Goal: Task Accomplishment & Management: Use online tool/utility

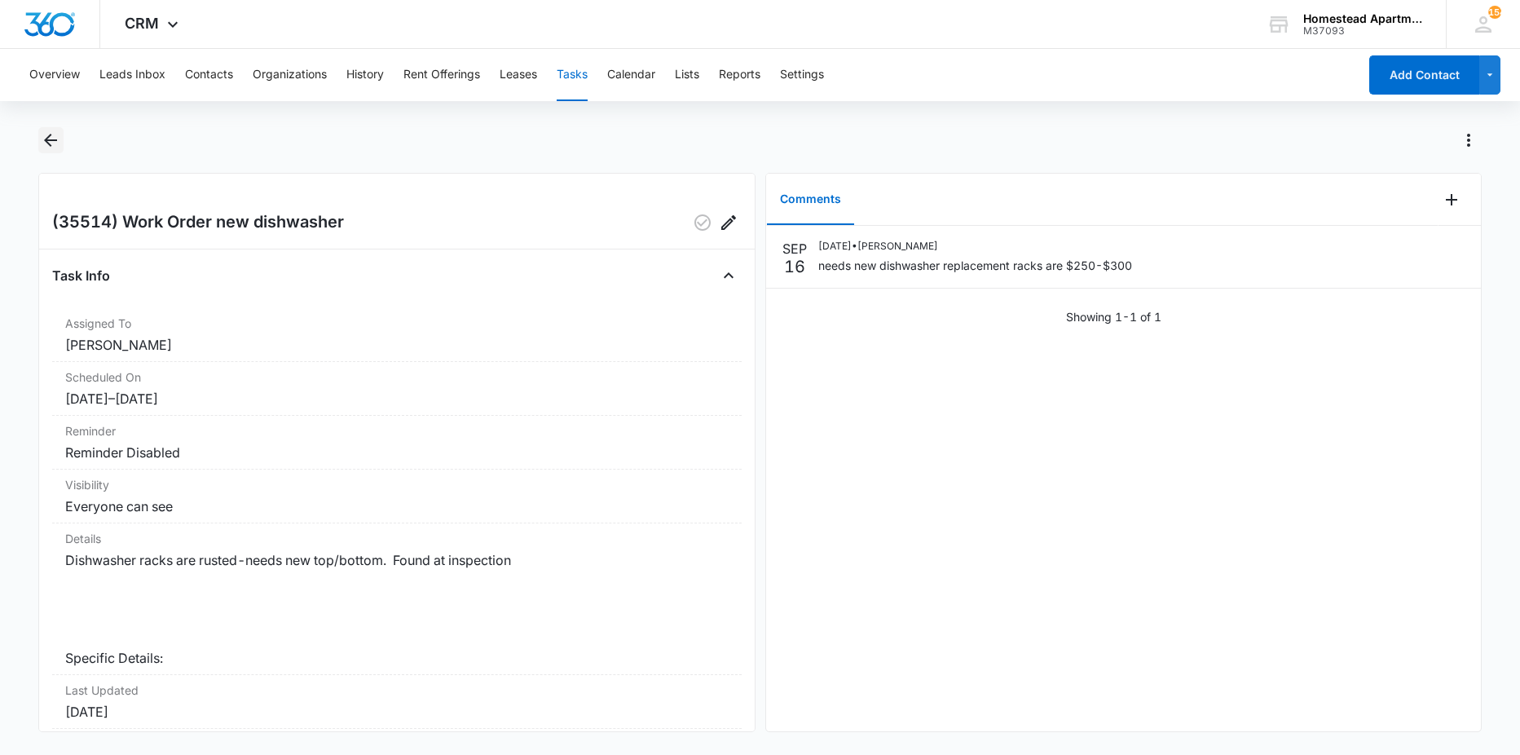
click at [58, 149] on icon "Back" at bounding box center [51, 140] width 20 height 20
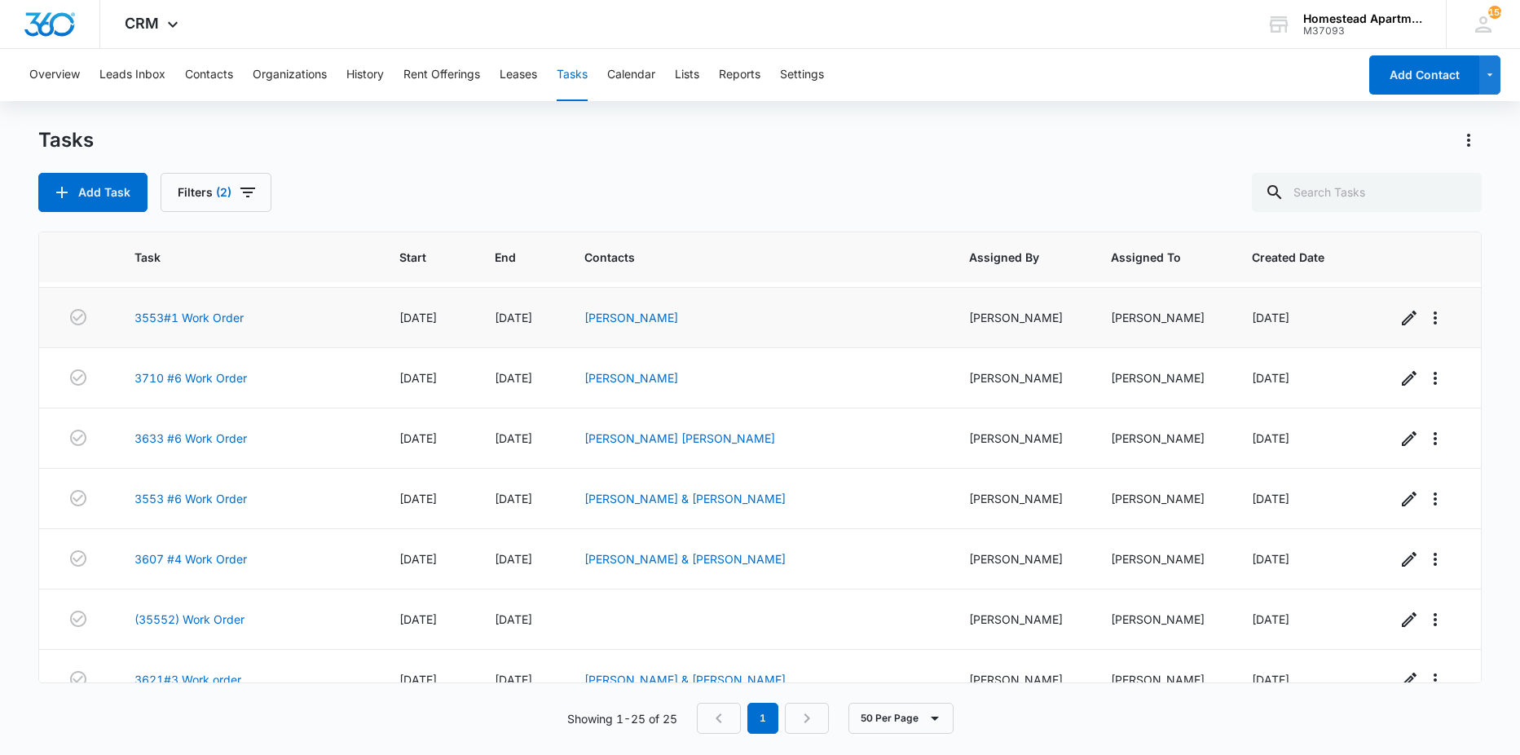
scroll to position [897, 0]
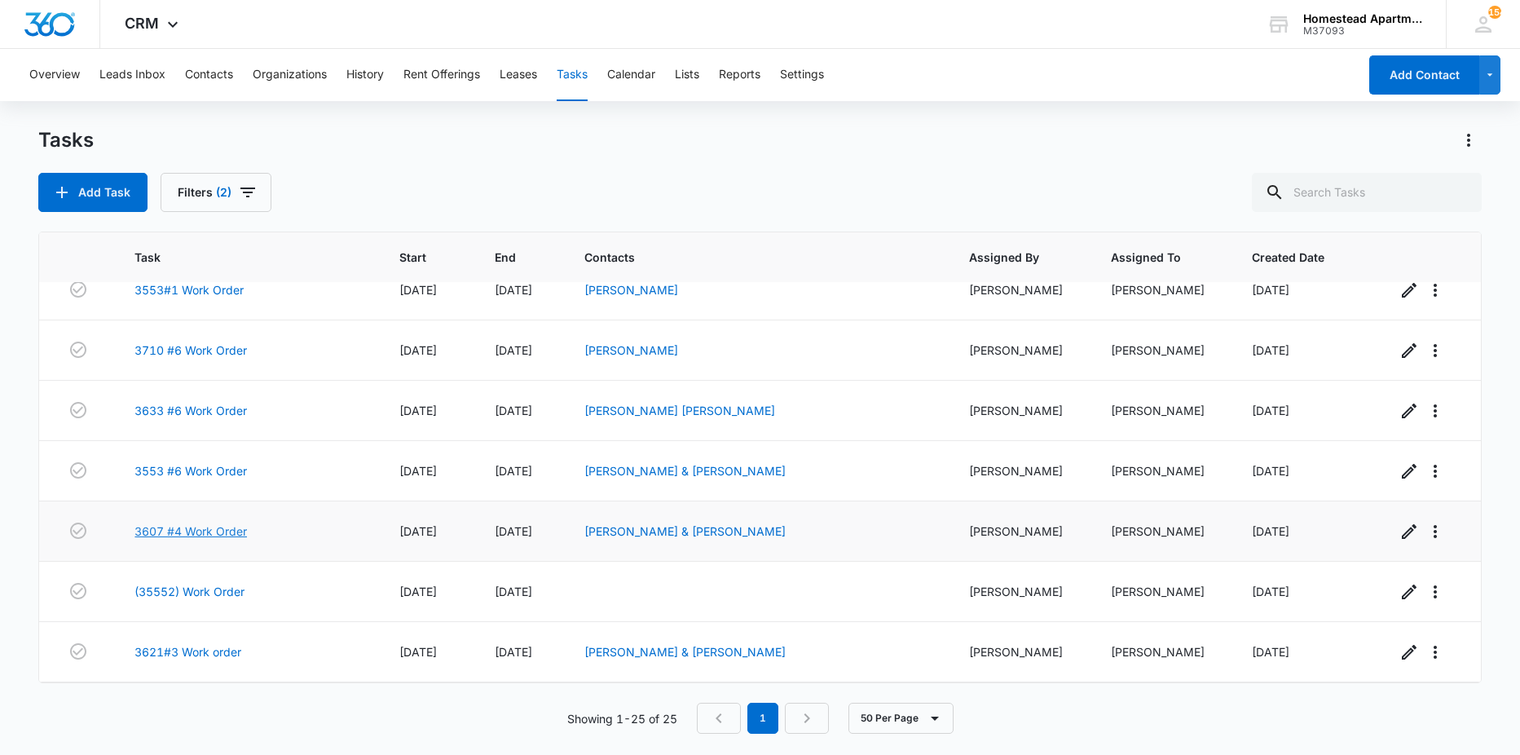
click at [188, 532] on link "3607 #4 Work Order" at bounding box center [191, 531] width 113 height 17
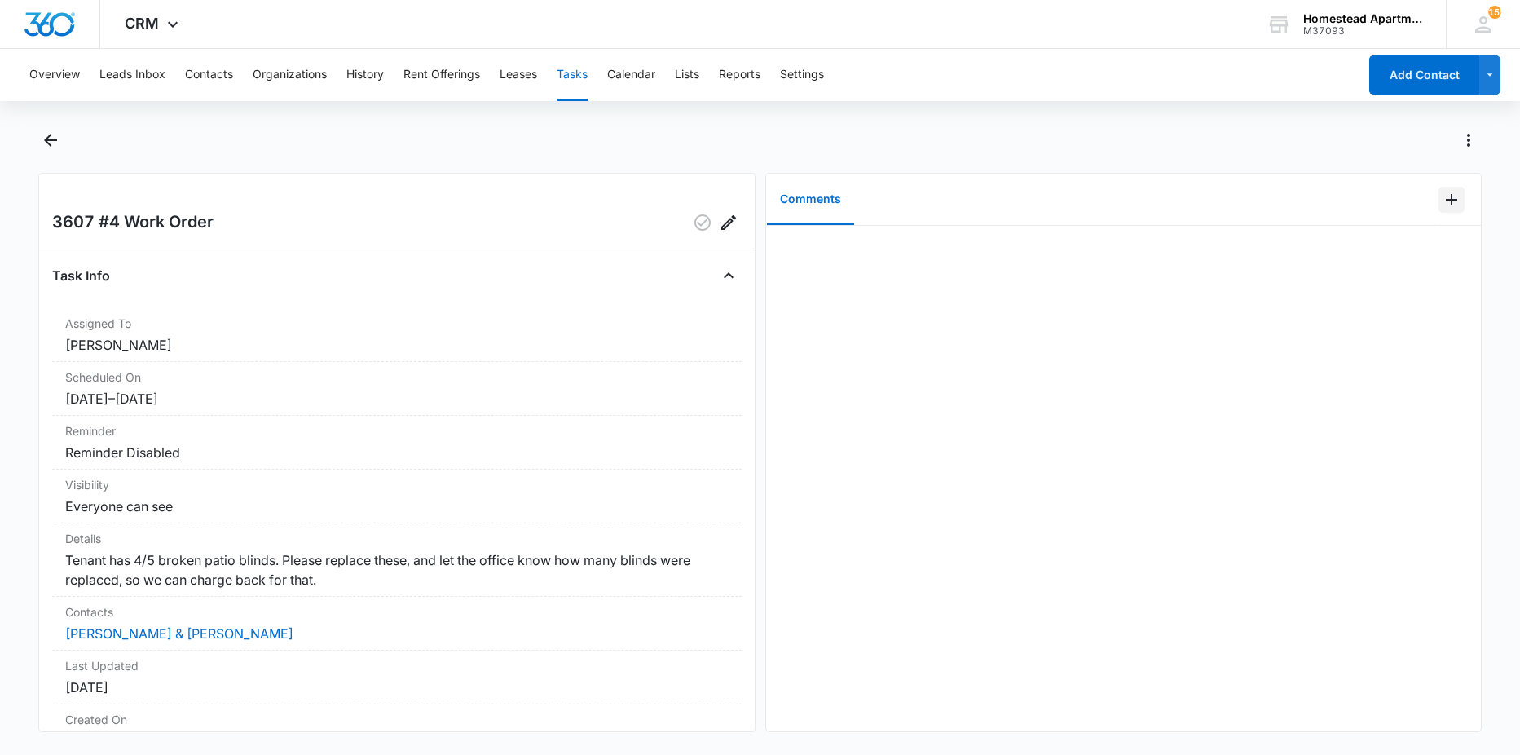
click at [1442, 209] on icon "Add Comment" at bounding box center [1452, 200] width 20 height 20
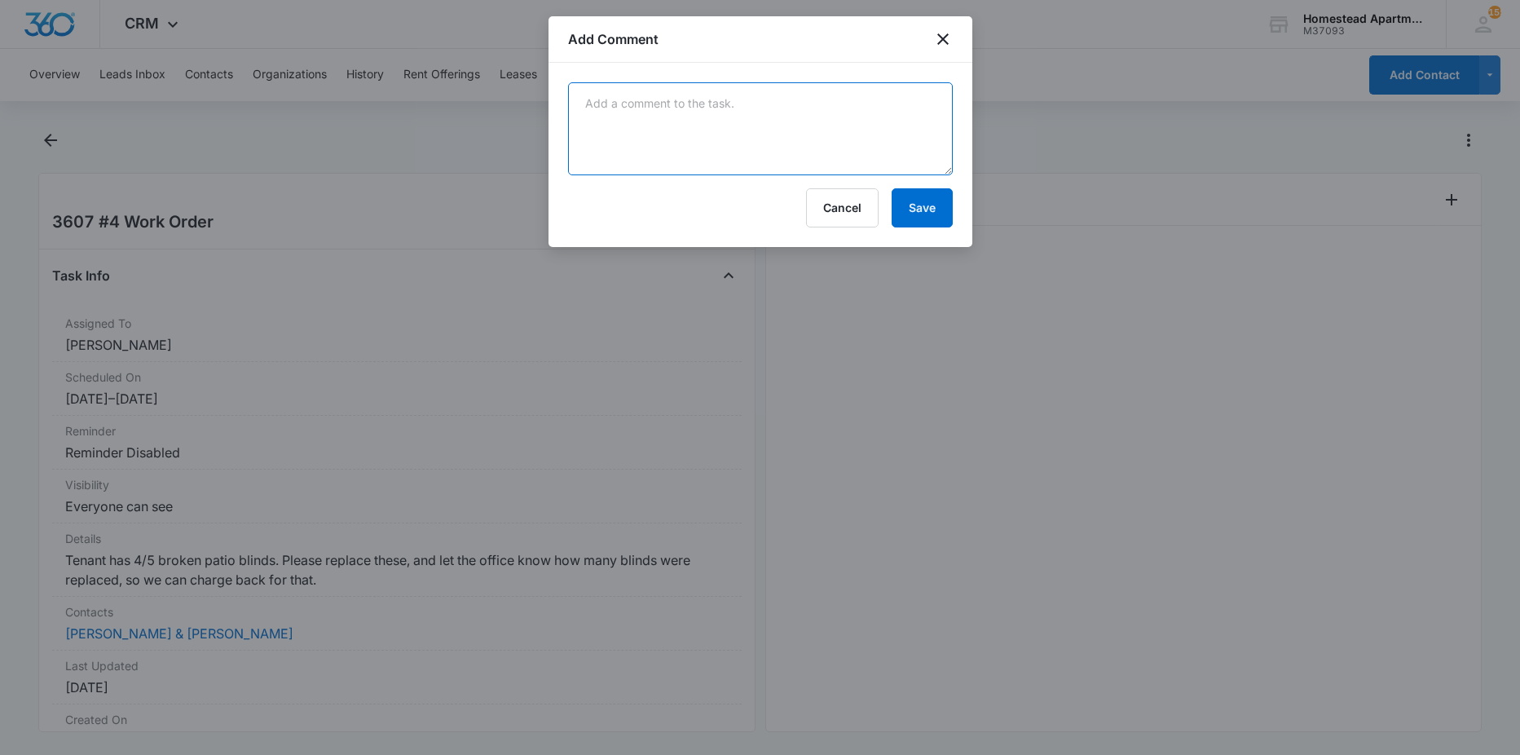
click at [917, 143] on textarea at bounding box center [760, 128] width 385 height 93
type textarea "4 vertical blinds replaced"
click at [922, 207] on button "Save" at bounding box center [922, 207] width 61 height 39
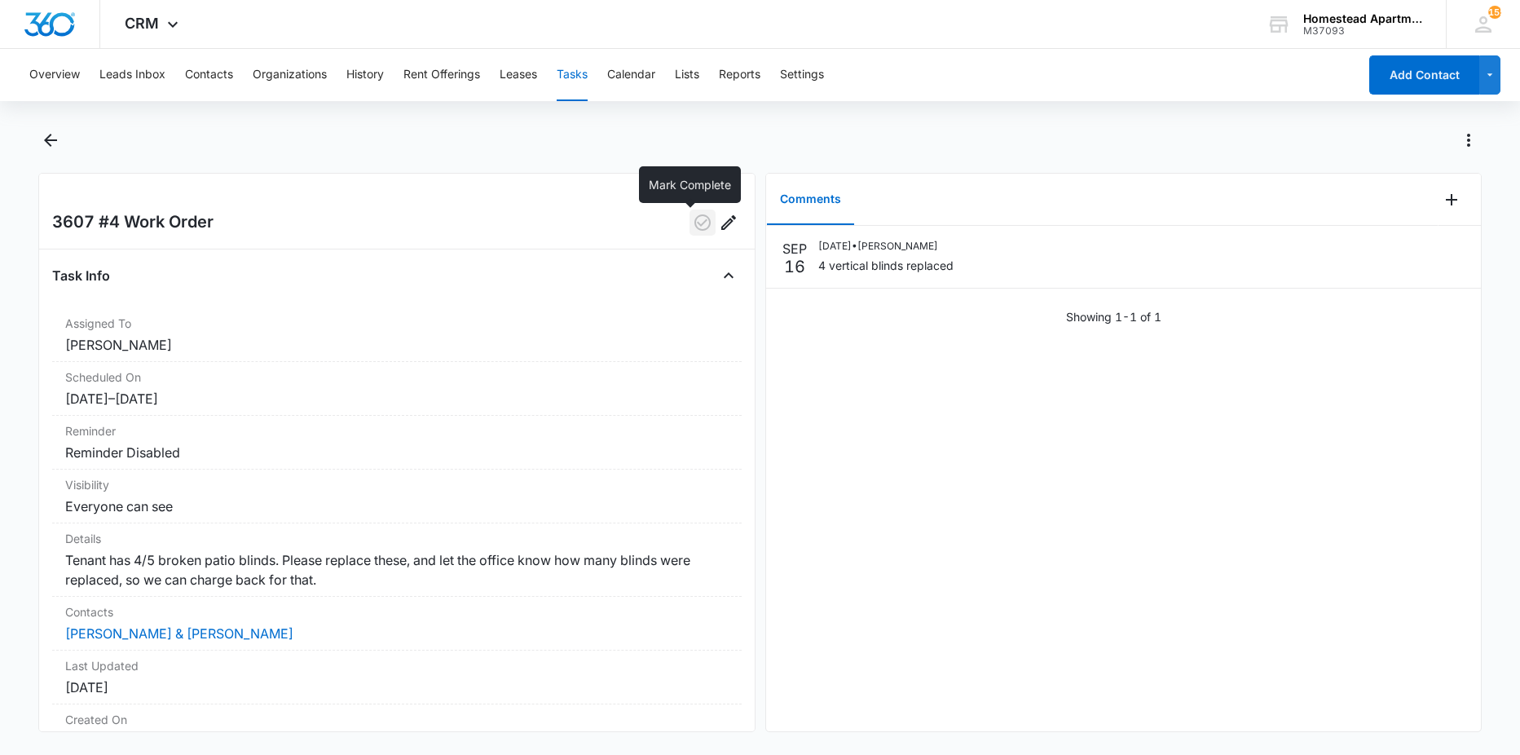
click at [693, 218] on icon "button" at bounding box center [703, 223] width 20 height 20
click at [42, 144] on icon "Back" at bounding box center [51, 140] width 20 height 20
